Goal: Task Accomplishment & Management: Manage account settings

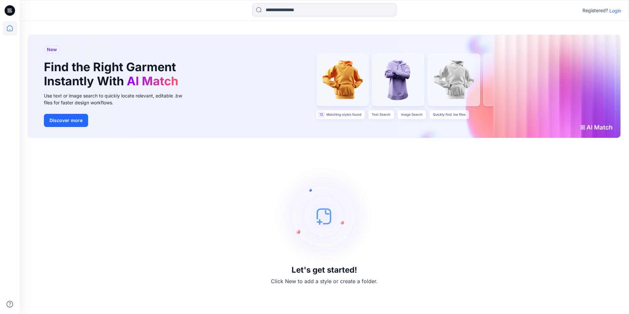
click at [619, 9] on p "Login" at bounding box center [616, 10] width 12 height 7
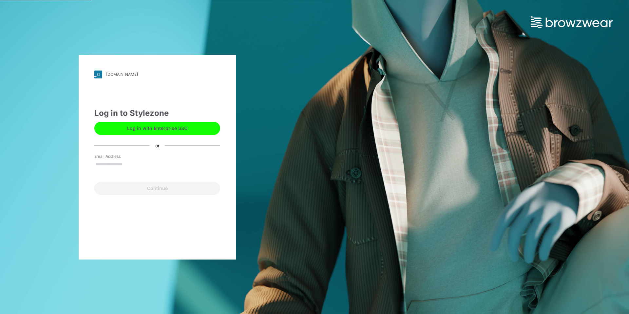
click at [119, 166] on input "Email Address" at bounding box center [157, 164] width 126 height 10
type input "**********"
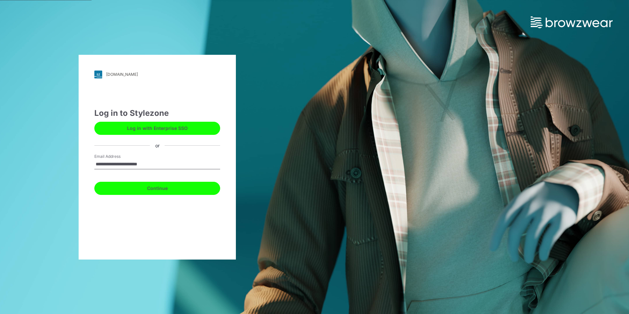
drag, startPoint x: 143, startPoint y: 185, endPoint x: 144, endPoint y: 193, distance: 8.3
click at [143, 185] on button "Continue" at bounding box center [157, 188] width 126 height 13
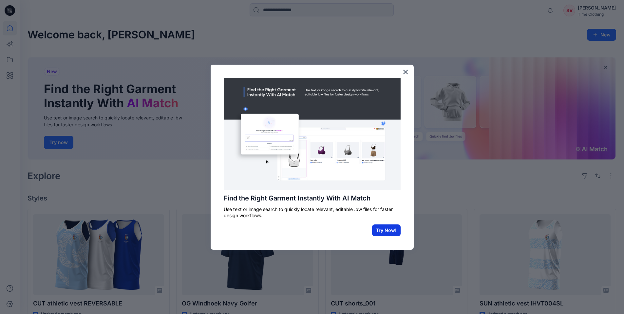
click at [383, 227] on button "Try Now!" at bounding box center [386, 230] width 29 height 12
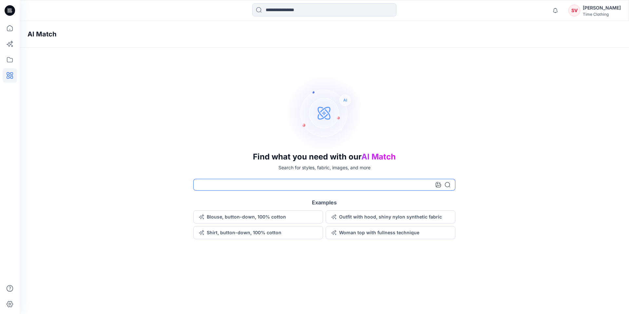
click at [237, 185] on input at bounding box center [324, 185] width 262 height 12
type input "**********"
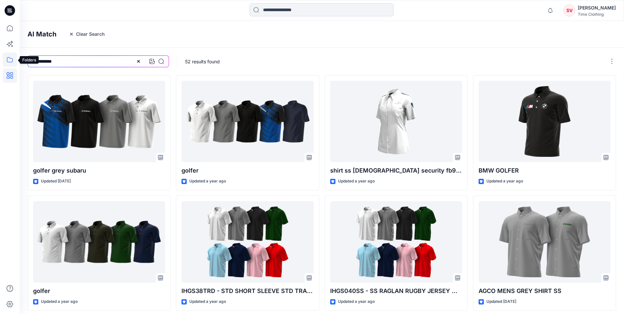
click at [9, 60] on icon at bounding box center [10, 59] width 14 height 14
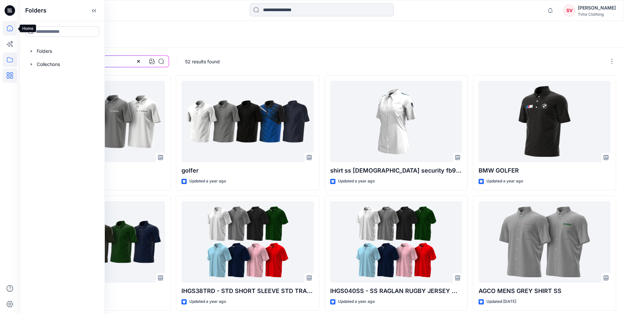
click at [11, 33] on icon at bounding box center [10, 28] width 14 height 14
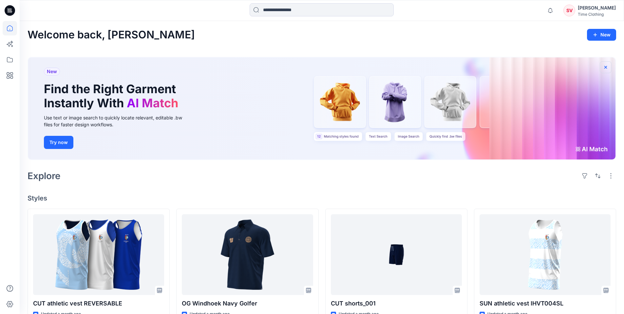
click at [607, 66] on icon "button" at bounding box center [606, 67] width 3 height 3
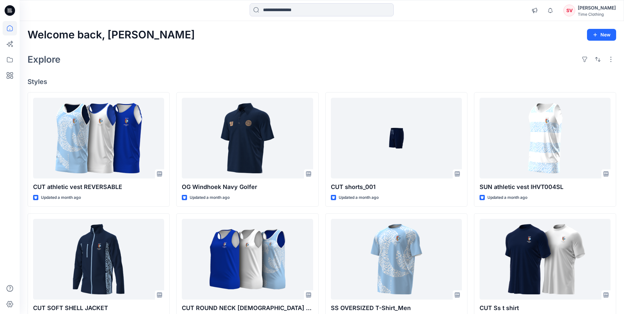
click at [17, 55] on div at bounding box center [10, 157] width 20 height 314
click at [6, 61] on icon at bounding box center [10, 59] width 14 height 14
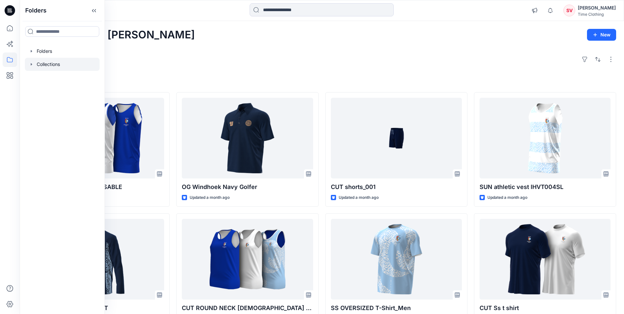
click at [32, 65] on icon "button" at bounding box center [31, 64] width 5 height 5
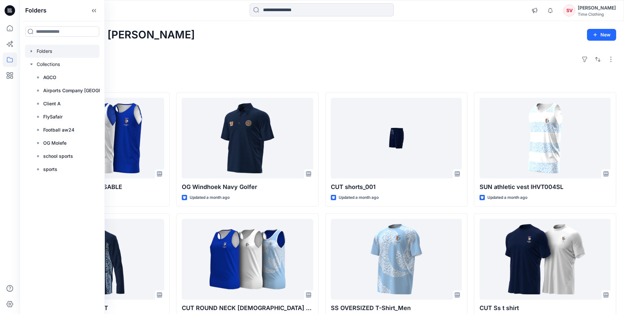
click at [30, 50] on icon "button" at bounding box center [31, 50] width 5 height 5
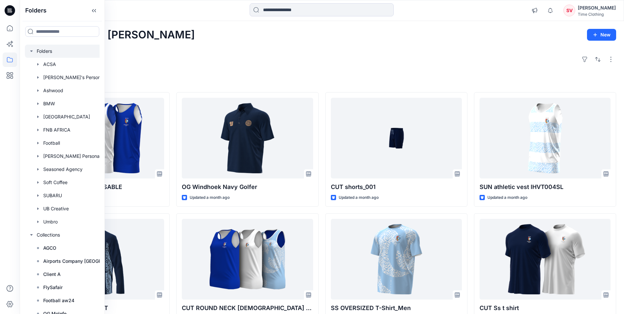
click at [30, 50] on icon "button" at bounding box center [31, 50] width 2 height 1
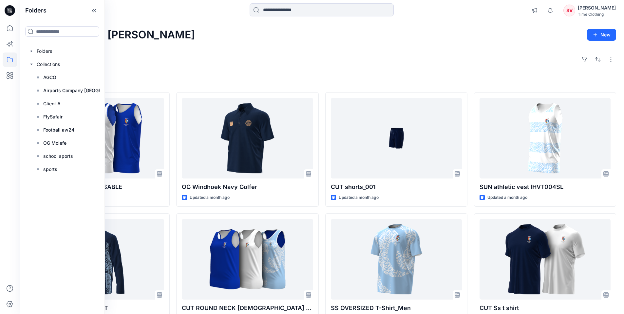
click at [209, 60] on div "Explore" at bounding box center [322, 59] width 589 height 16
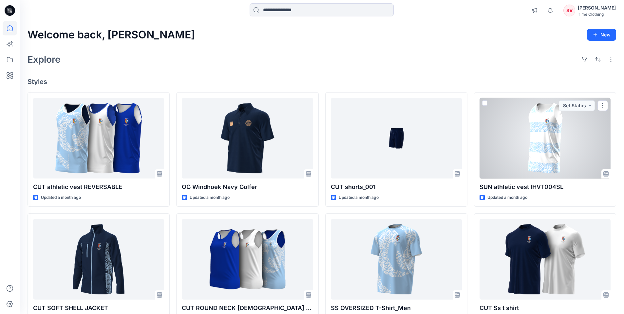
click at [534, 122] on div at bounding box center [545, 138] width 131 height 81
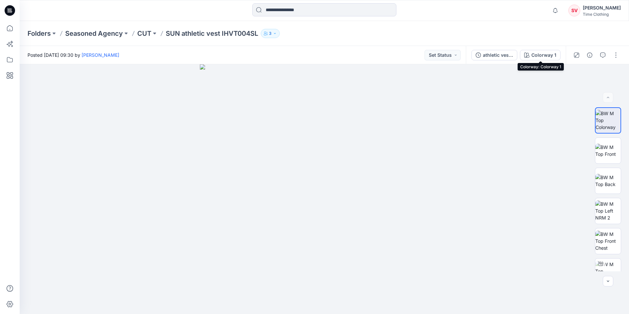
click at [538, 55] on div "Colorway 1" at bounding box center [544, 54] width 25 height 7
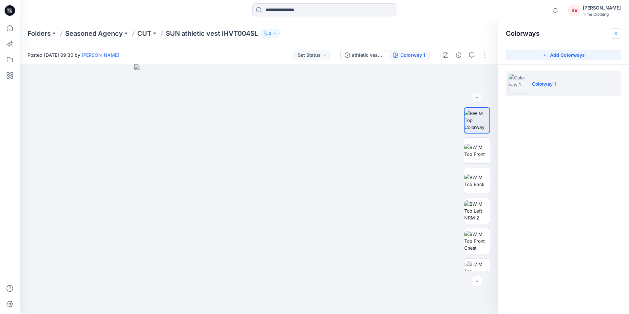
click at [618, 35] on icon "button" at bounding box center [615, 33] width 5 height 5
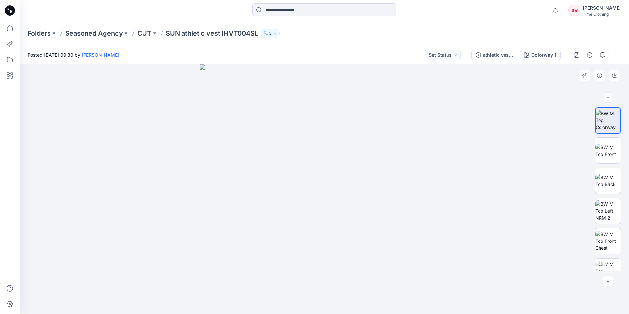
drag, startPoint x: 415, startPoint y: 152, endPoint x: 321, endPoint y: 159, distance: 94.0
click at [289, 154] on img at bounding box center [324, 188] width 249 height 249
click at [606, 150] on img at bounding box center [608, 151] width 26 height 14
drag, startPoint x: 329, startPoint y: 184, endPoint x: 365, endPoint y: 183, distance: 35.7
click at [365, 183] on div at bounding box center [325, 188] width 610 height 249
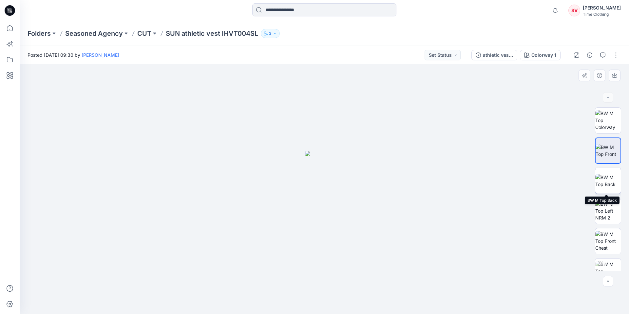
click at [611, 185] on img at bounding box center [608, 181] width 26 height 14
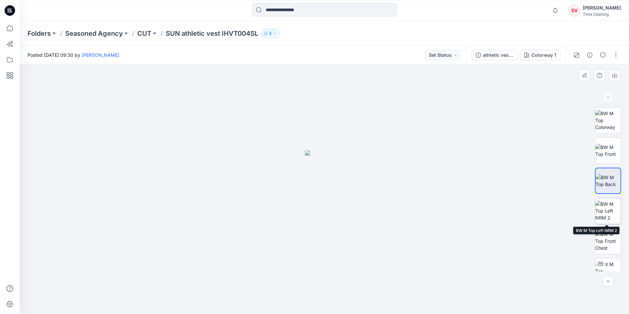
click at [609, 216] on img at bounding box center [608, 210] width 26 height 21
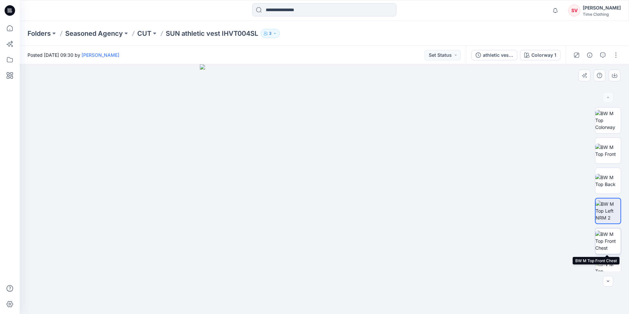
click at [609, 239] on img at bounding box center [608, 240] width 26 height 21
click at [150, 32] on p "CUT" at bounding box center [144, 33] width 14 height 9
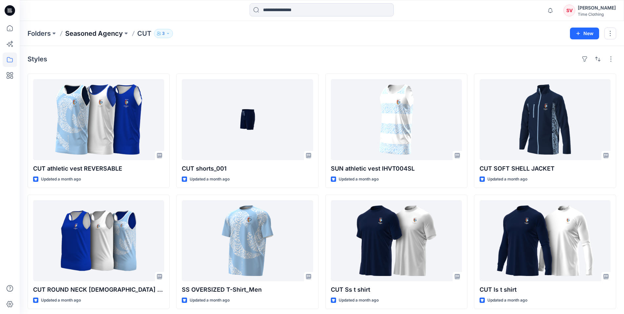
click at [112, 36] on p "Seasoned Agency" at bounding box center [94, 33] width 58 height 9
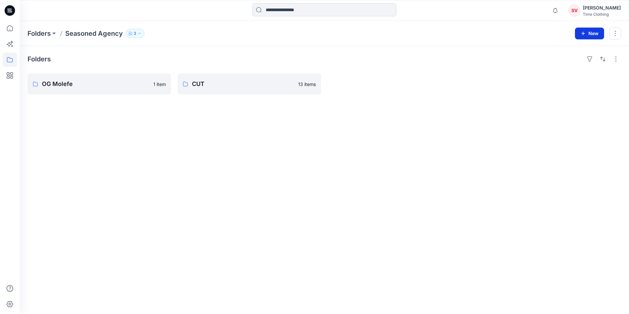
click at [592, 37] on button "New" at bounding box center [589, 34] width 29 height 12
click at [564, 65] on p "New Folder" at bounding box center [570, 62] width 24 height 7
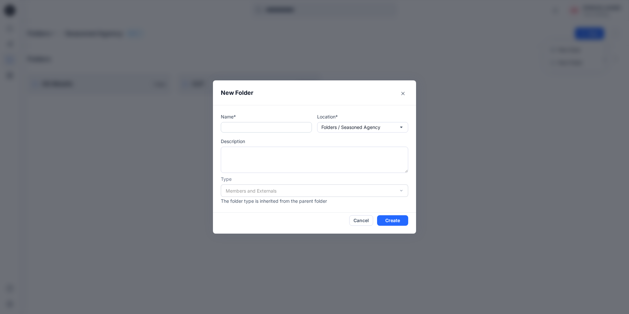
click at [283, 127] on input "text" at bounding box center [266, 127] width 91 height 10
type input "*******"
click at [379, 196] on div "Members and Externals" at bounding box center [314, 190] width 187 height 12
click at [400, 190] on div "Members and Externals" at bounding box center [314, 190] width 187 height 12
click at [402, 219] on button "Create" at bounding box center [392, 220] width 31 height 10
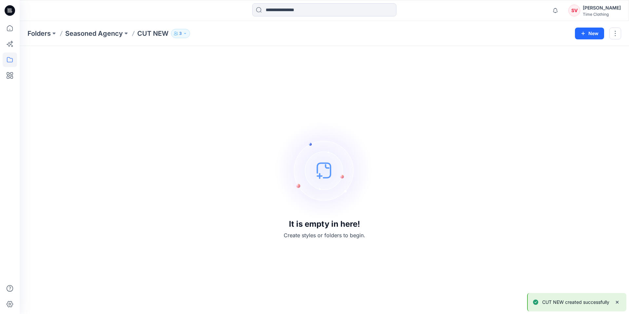
drag, startPoint x: 99, startPoint y: 34, endPoint x: 104, endPoint y: 43, distance: 10.1
click at [99, 34] on p "Seasoned Agency" at bounding box center [94, 33] width 58 height 9
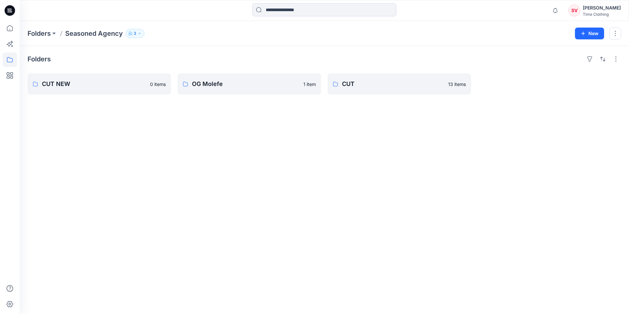
click at [140, 35] on icon "button" at bounding box center [140, 33] width 4 height 4
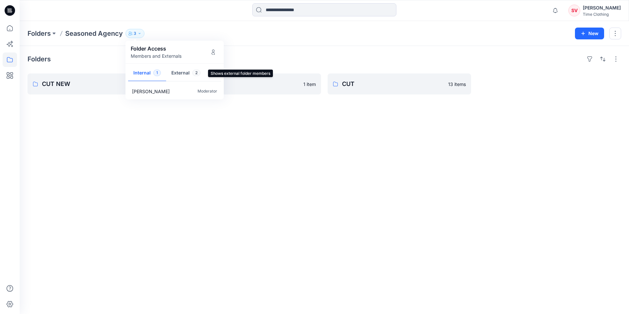
click at [196, 77] on button "External 2" at bounding box center [186, 73] width 40 height 17
click at [146, 74] on button "Internal 1" at bounding box center [147, 73] width 38 height 17
click at [184, 73] on button "External 2" at bounding box center [186, 73] width 40 height 17
click at [143, 72] on button "Internal 1" at bounding box center [147, 73] width 38 height 17
click at [225, 165] on div "Folders CUT NEW 0 items OG Molefe 1 item CUT 13 items" at bounding box center [325, 180] width 610 height 268
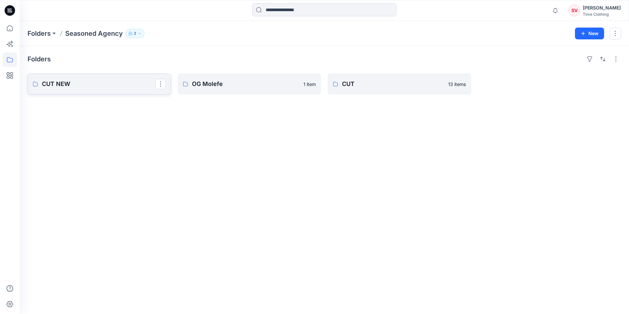
click at [84, 84] on p "CUT NEW" at bounding box center [98, 83] width 113 height 9
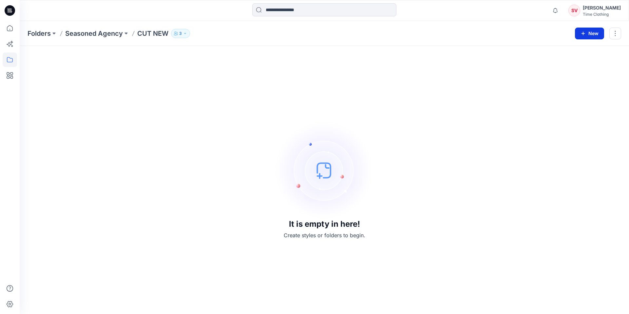
click at [591, 36] on button "New" at bounding box center [589, 34] width 29 height 12
click at [568, 64] on p "New Folder" at bounding box center [570, 62] width 24 height 7
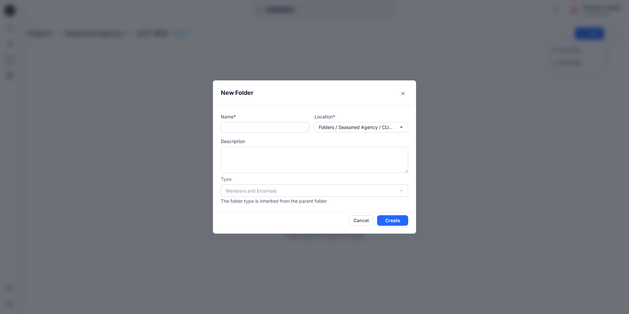
click at [263, 126] on input "text" at bounding box center [265, 127] width 88 height 10
type input "**********"
click at [399, 217] on button "Create" at bounding box center [392, 220] width 31 height 10
